Goal: Information Seeking & Learning: Learn about a topic

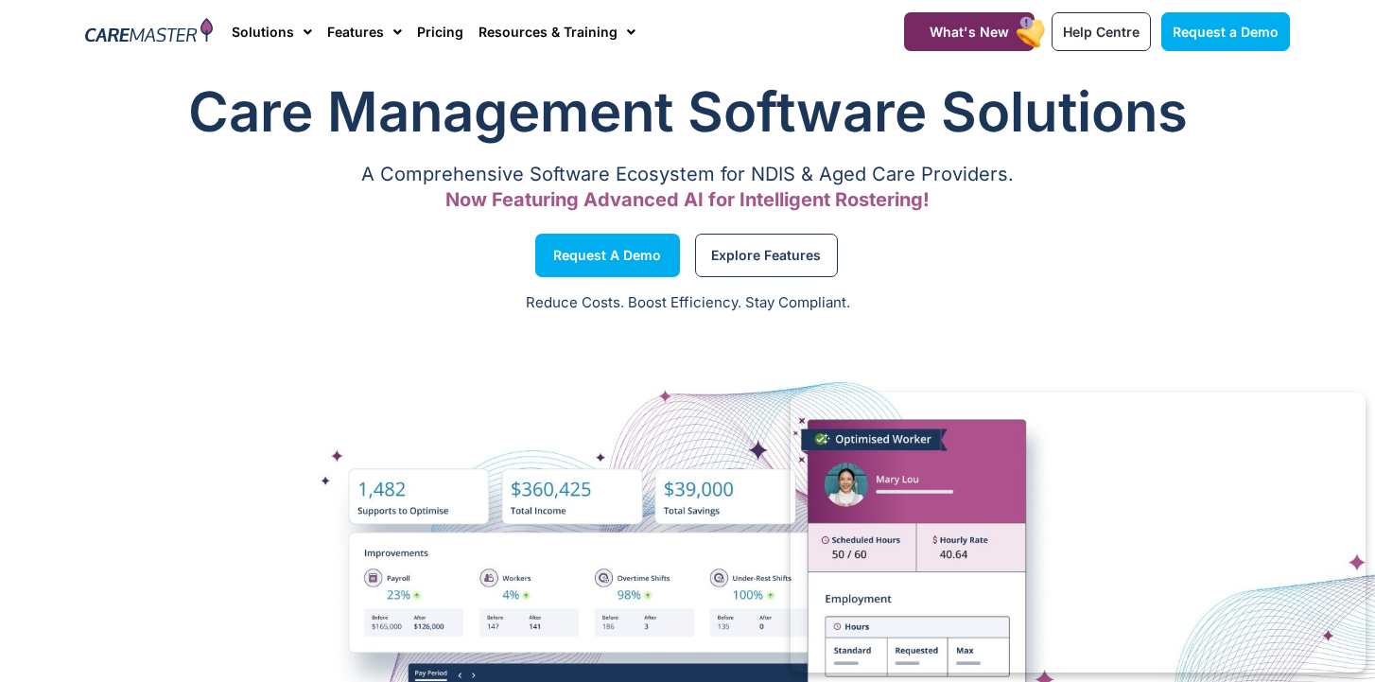
scroll to position [26, 0]
click at [430, 24] on link "Pricing" at bounding box center [440, 31] width 46 height 63
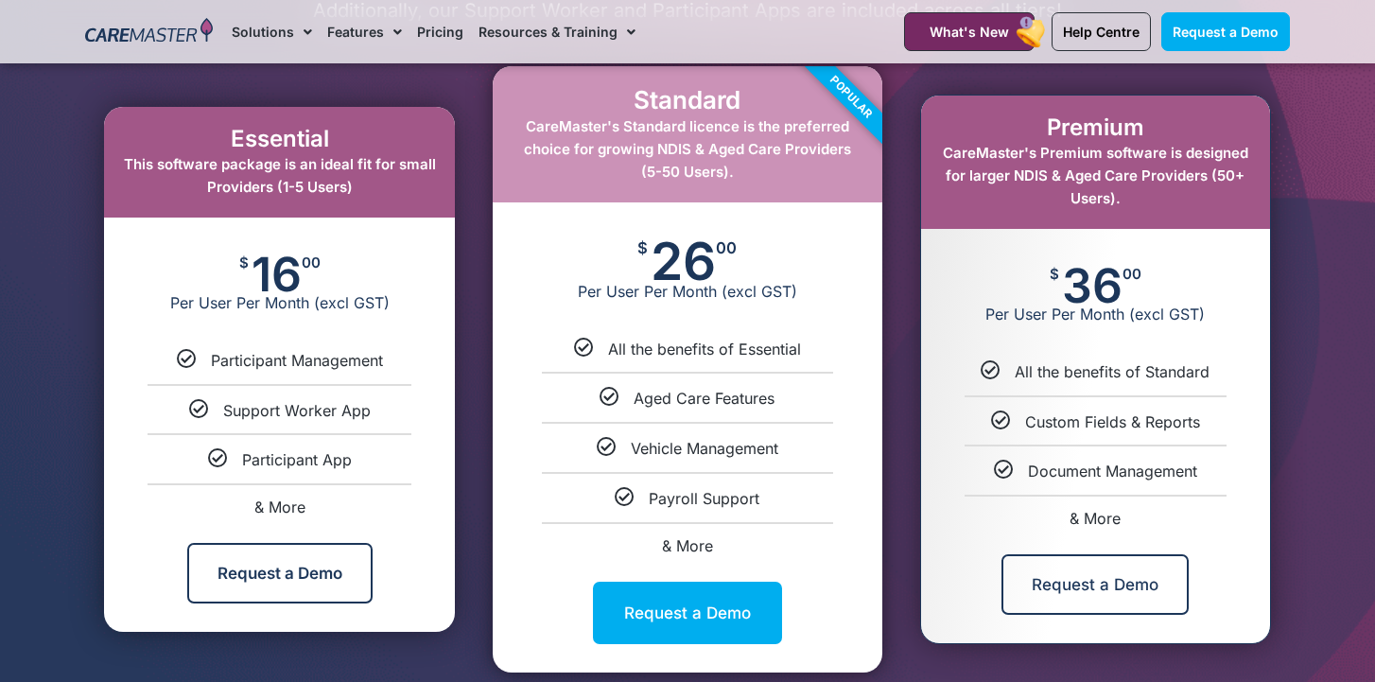
scroll to position [1012, 0]
